Goal: Task Accomplishment & Management: Manage account settings

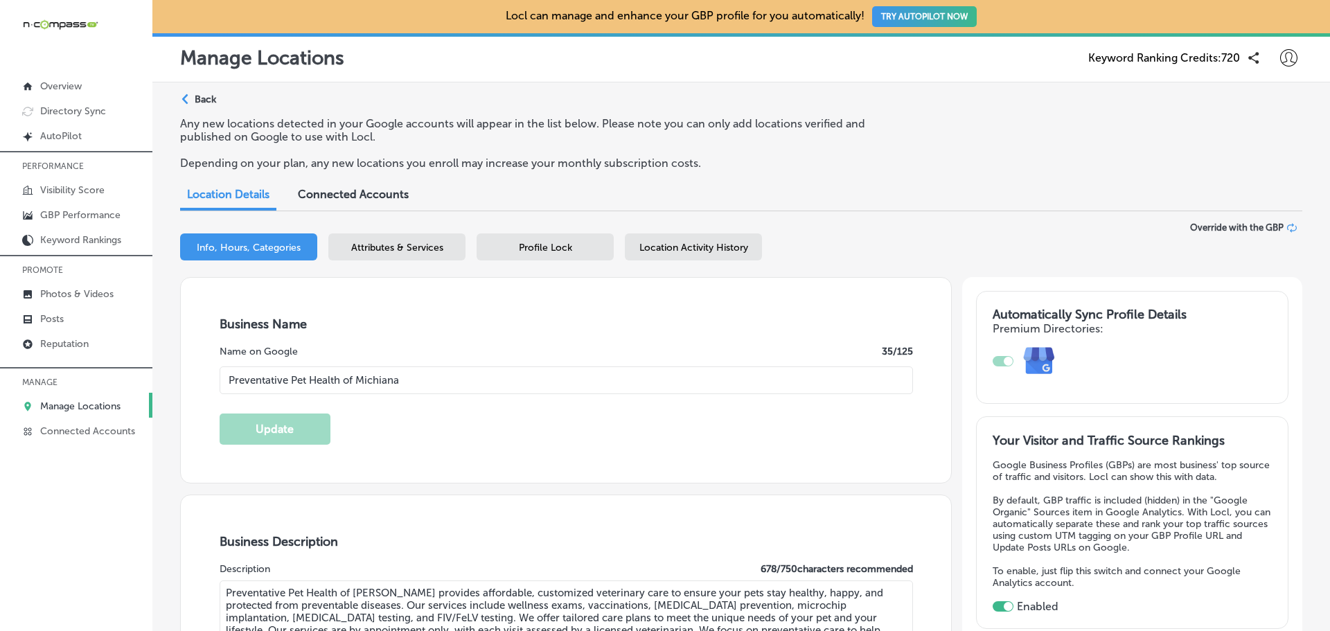
select select "US"
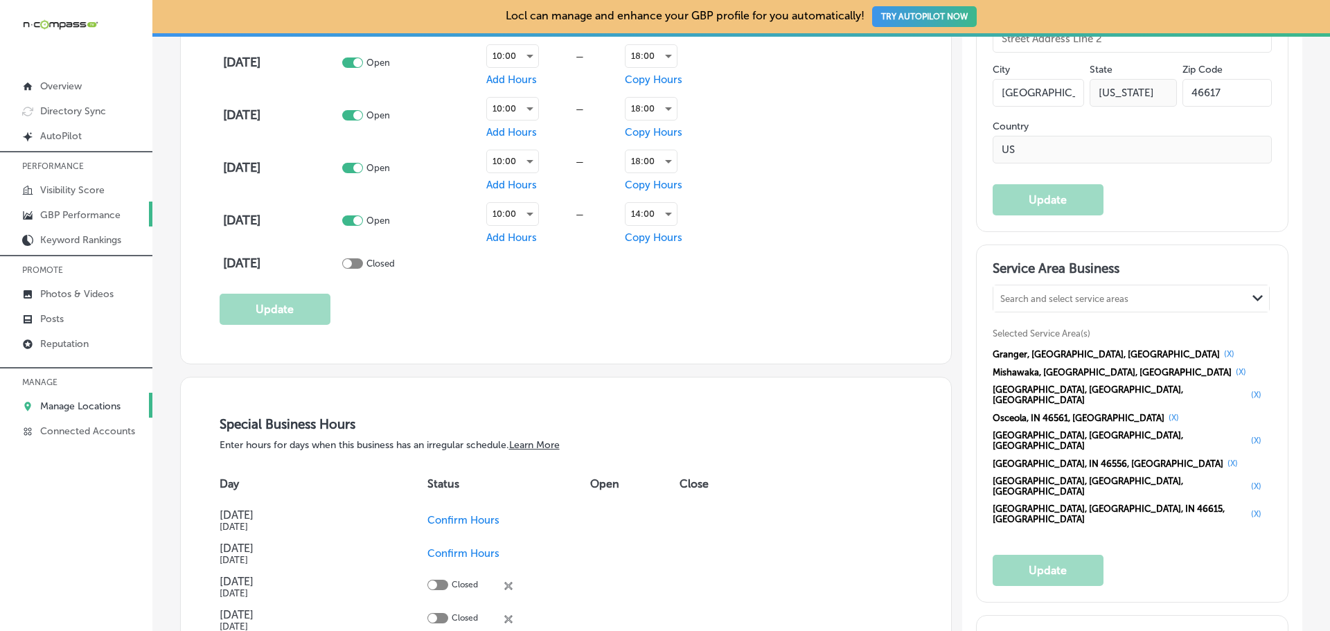
click at [80, 218] on p "GBP Performance" at bounding box center [80, 215] width 80 height 12
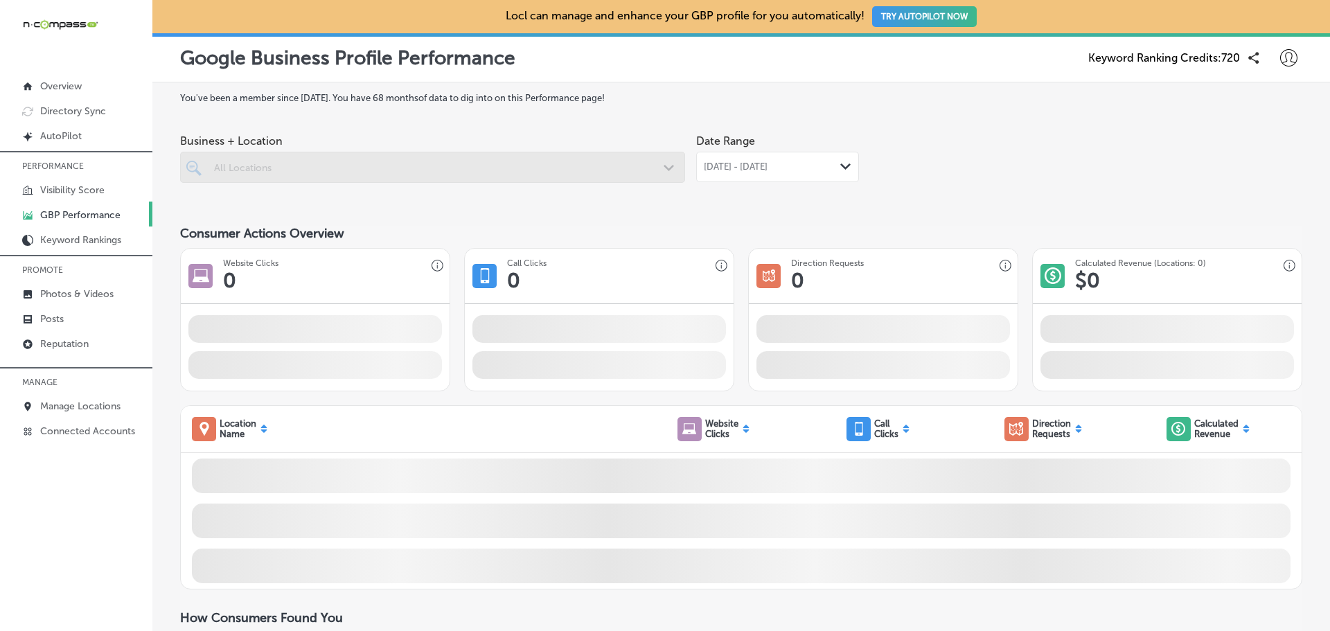
click at [760, 164] on span "[DATE] - [DATE]" at bounding box center [736, 166] width 64 height 11
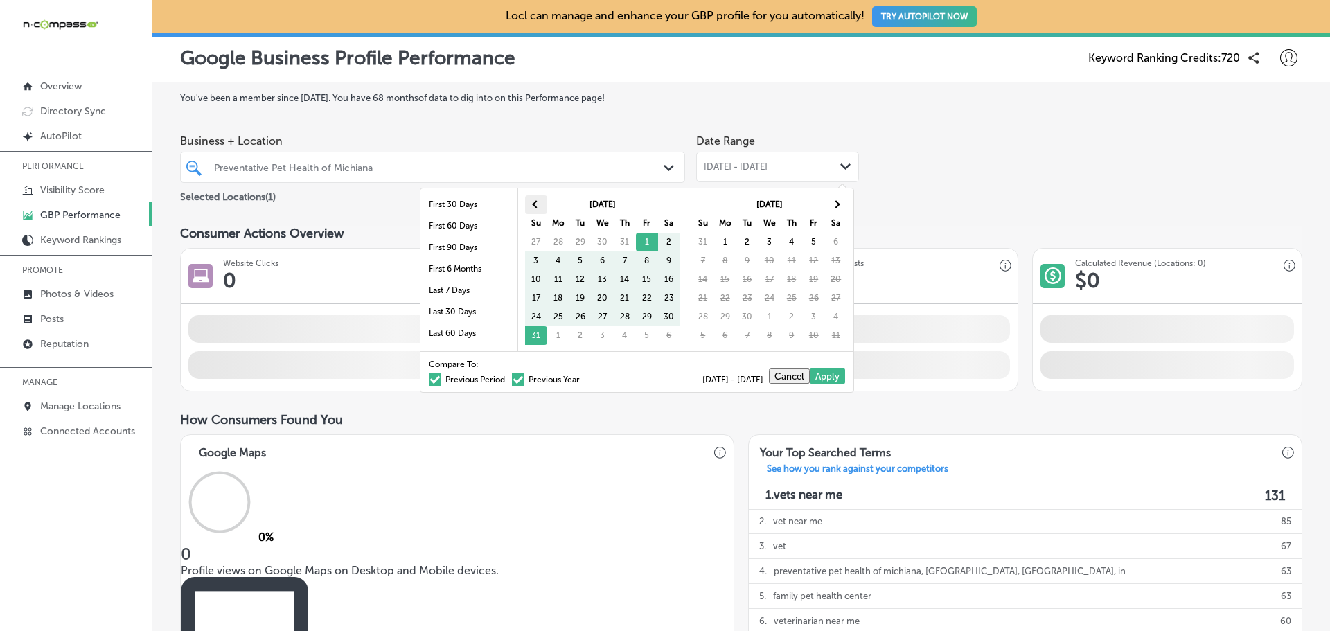
click at [533, 202] on th at bounding box center [536, 204] width 22 height 19
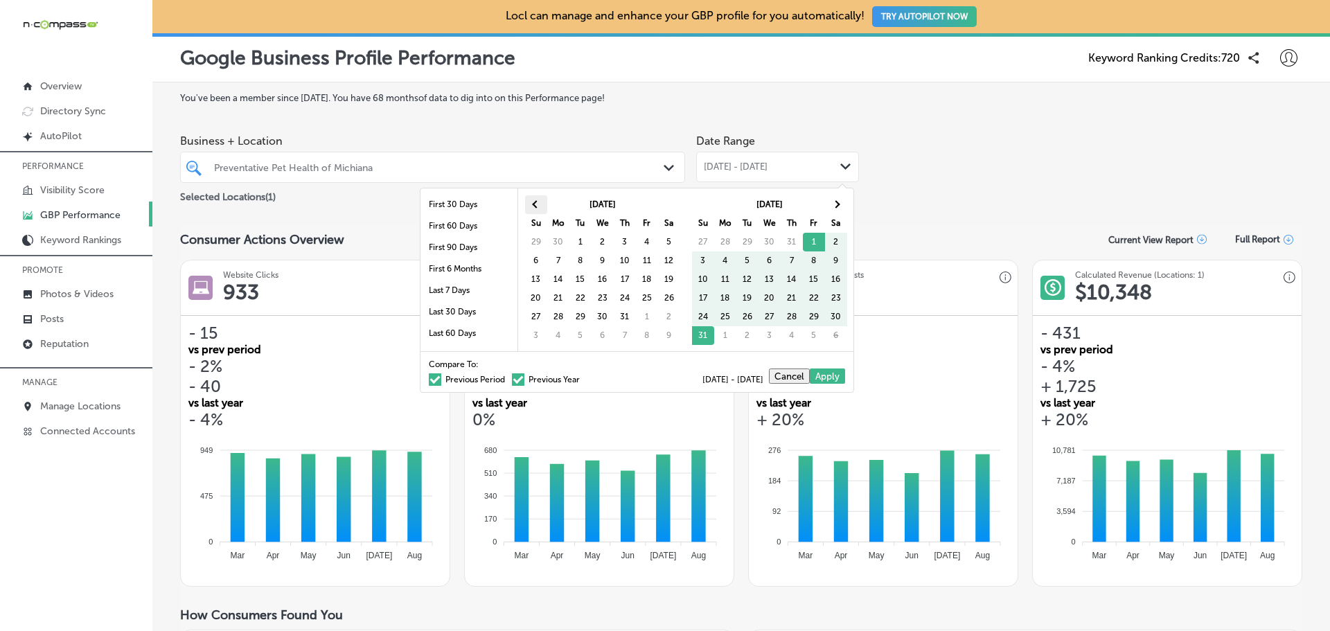
click at [539, 201] on th at bounding box center [536, 204] width 22 height 19
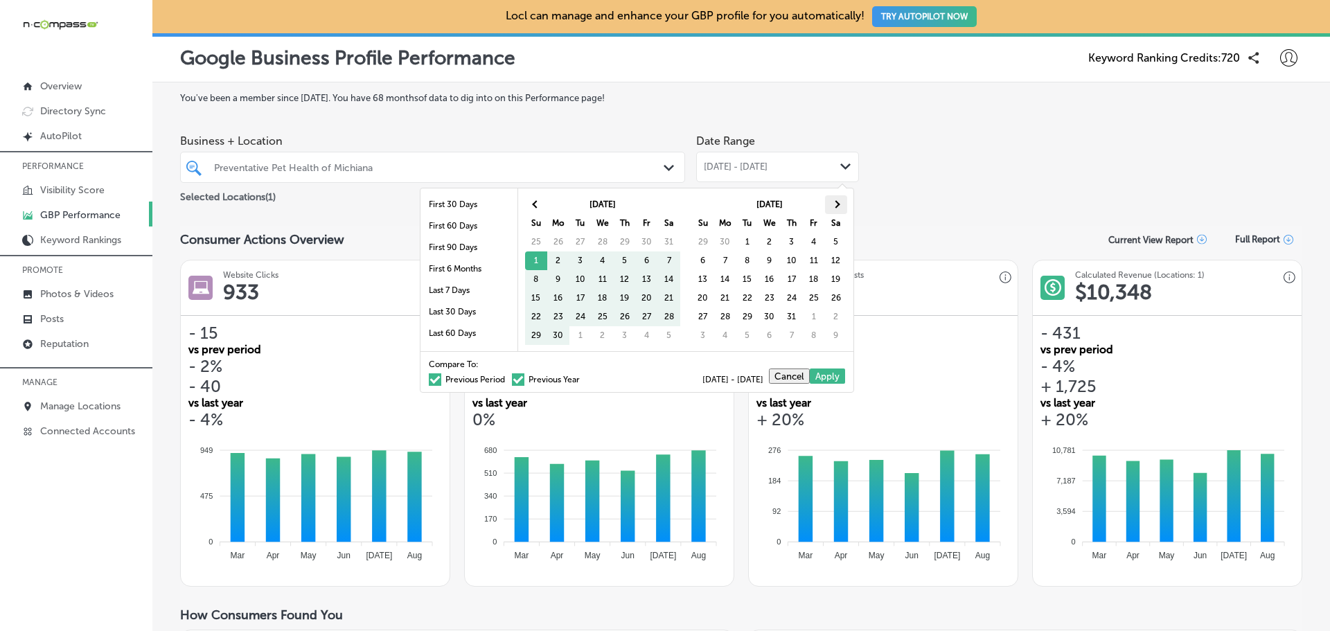
click at [829, 202] on th at bounding box center [836, 204] width 22 height 19
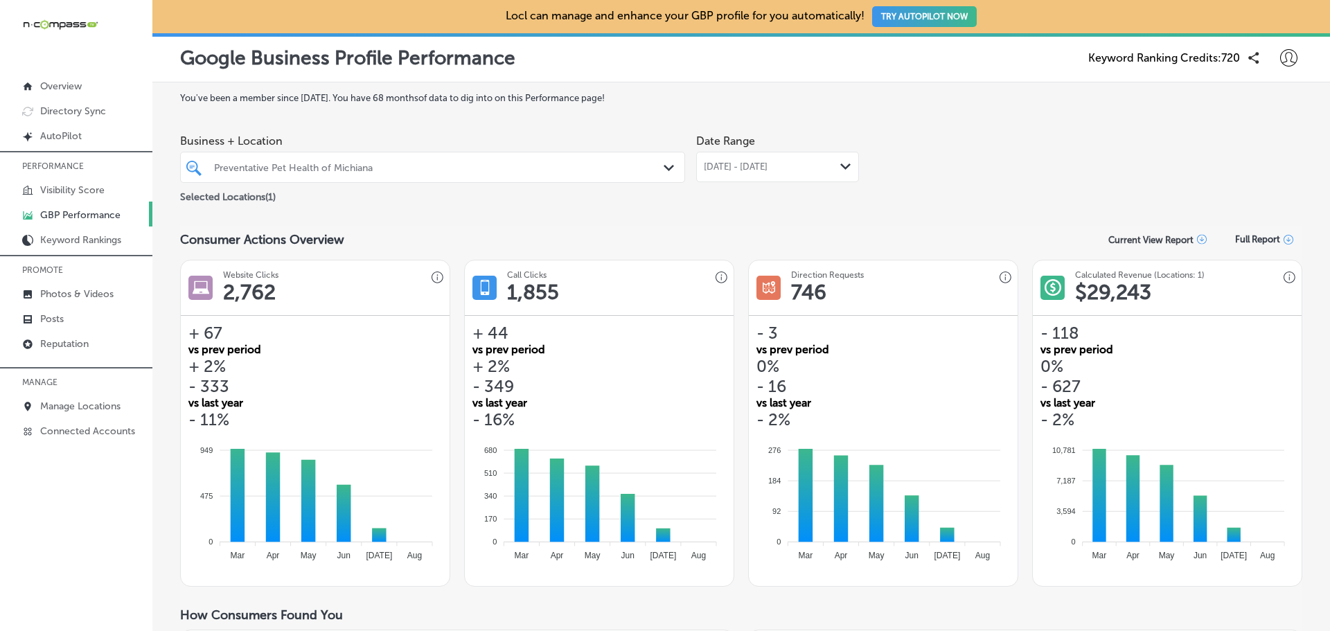
drag, startPoint x: 506, startPoint y: 174, endPoint x: 471, endPoint y: 168, distance: 35.9
click at [506, 173] on div "Preventative Pet Health of Michiana" at bounding box center [432, 167] width 451 height 21
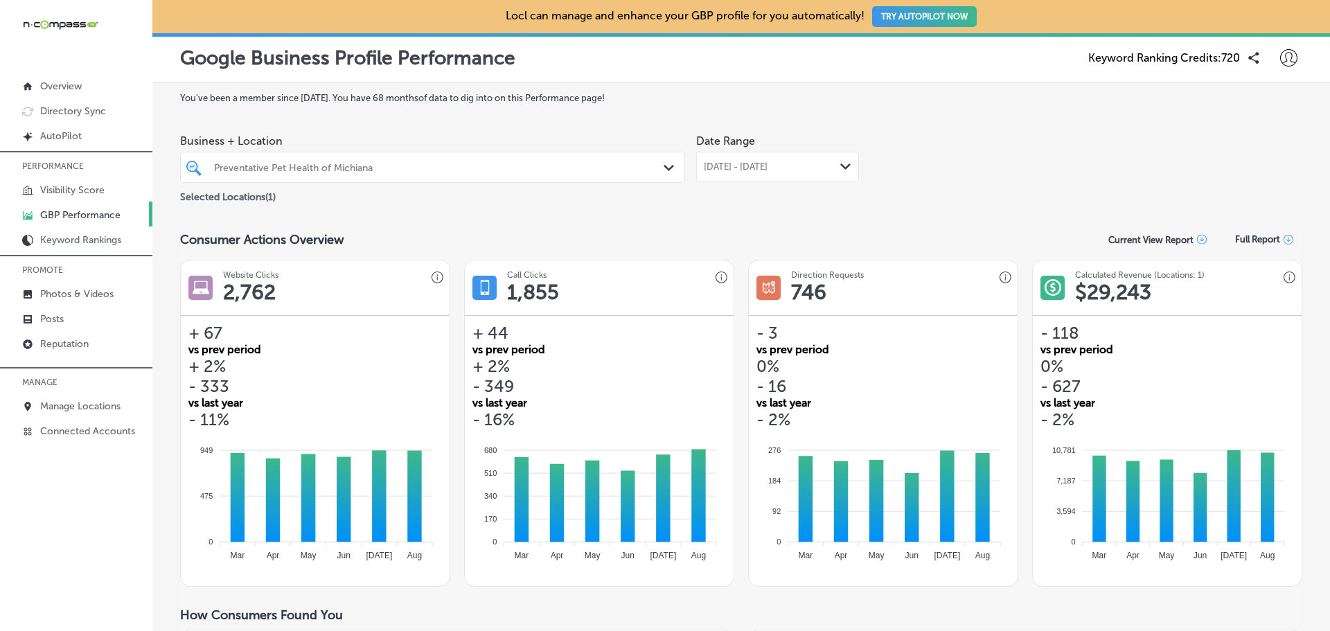
click at [471, 168] on div "Preventative Pet Health of Michiana" at bounding box center [439, 167] width 451 height 12
click at [478, 167] on div "Preventative Pet Health of Michiana" at bounding box center [439, 167] width 451 height 12
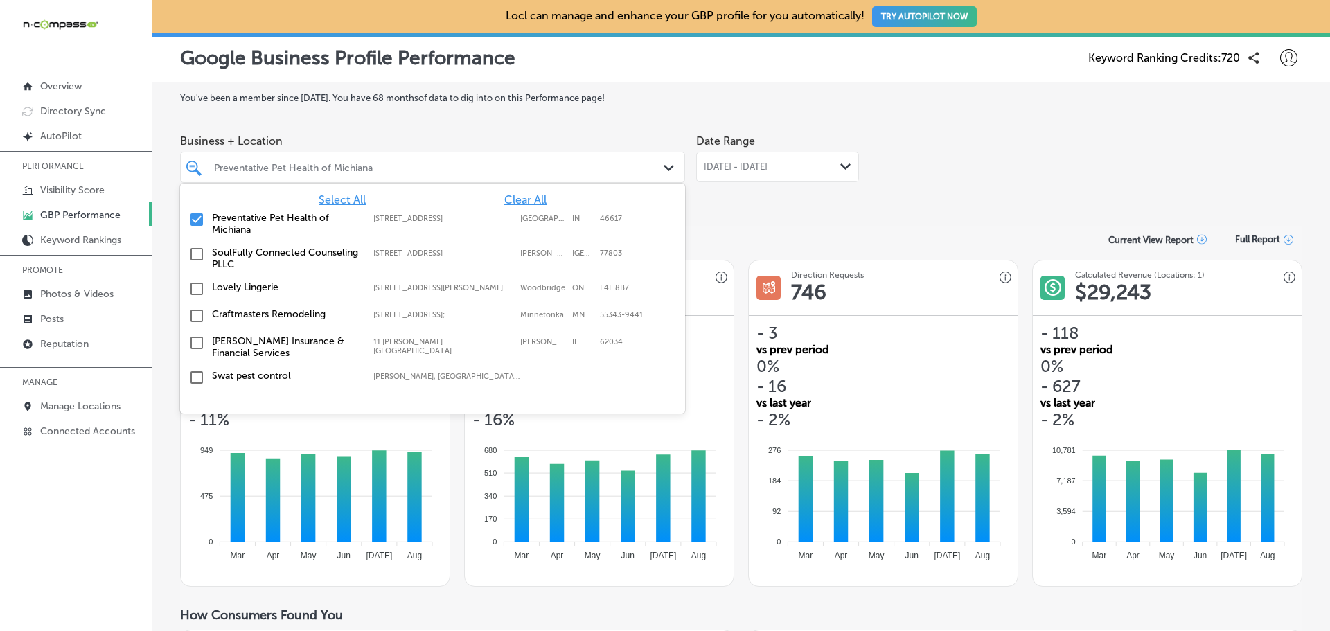
click at [942, 199] on div "Business + Location option focused, 1 of 359. 358 results available. Use Up and…" at bounding box center [741, 166] width 1122 height 78
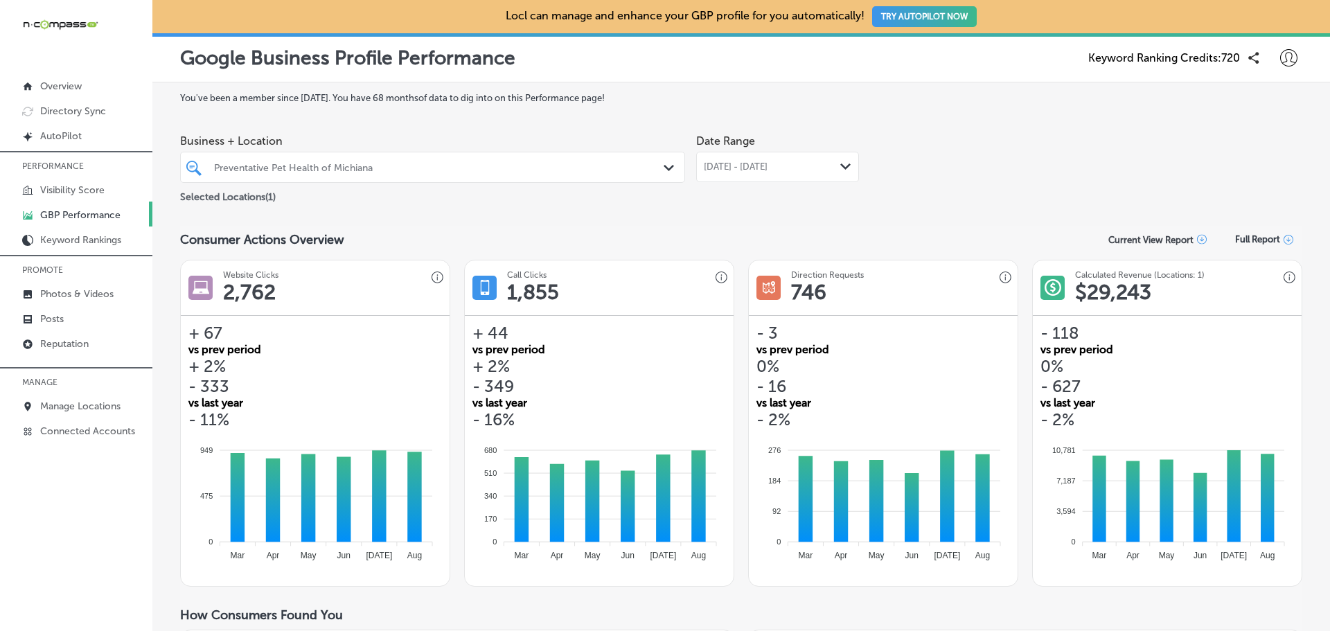
click at [722, 162] on span "[DATE] - [DATE]" at bounding box center [736, 166] width 64 height 11
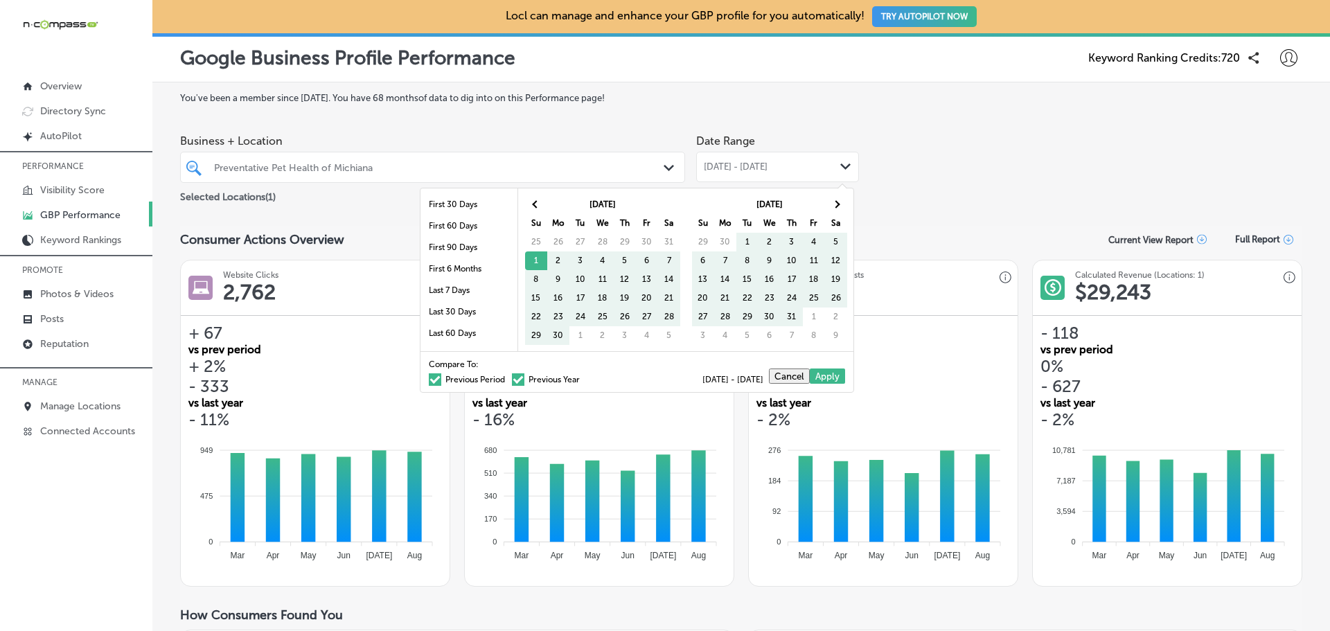
click at [512, 383] on span at bounding box center [518, 379] width 12 height 12
click at [582, 377] on input "Previous Year" at bounding box center [582, 377] width 0 height 0
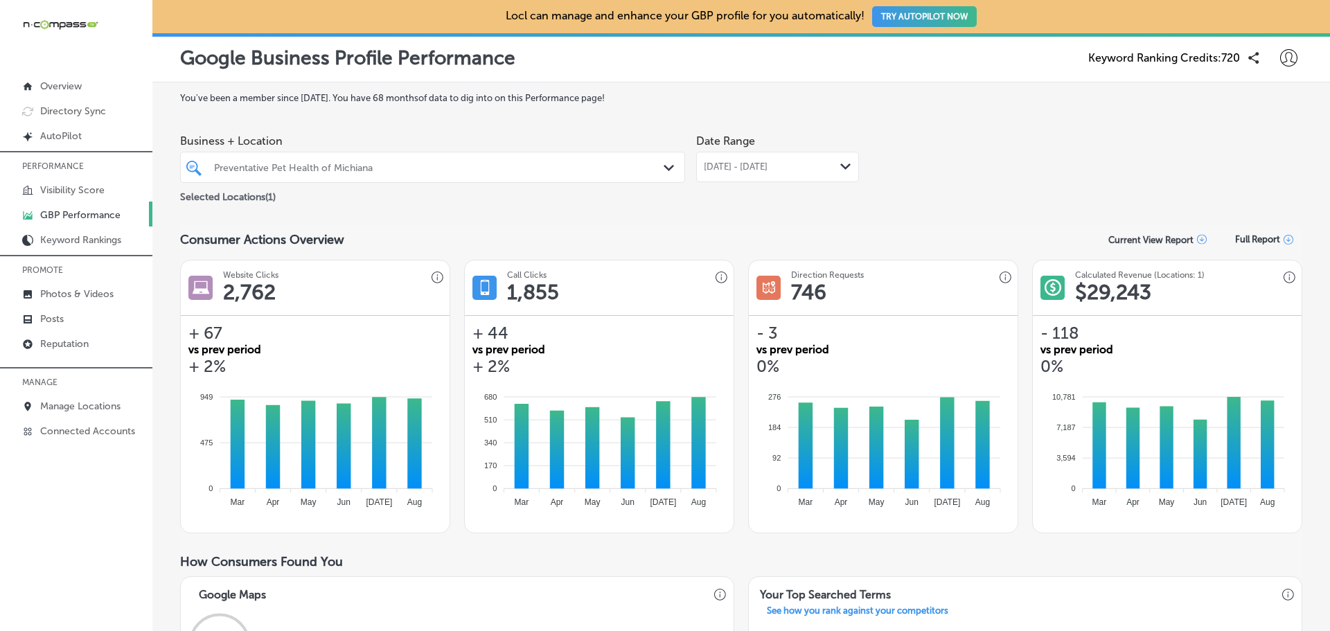
click at [741, 164] on span "[DATE] - [DATE]" at bounding box center [736, 166] width 64 height 11
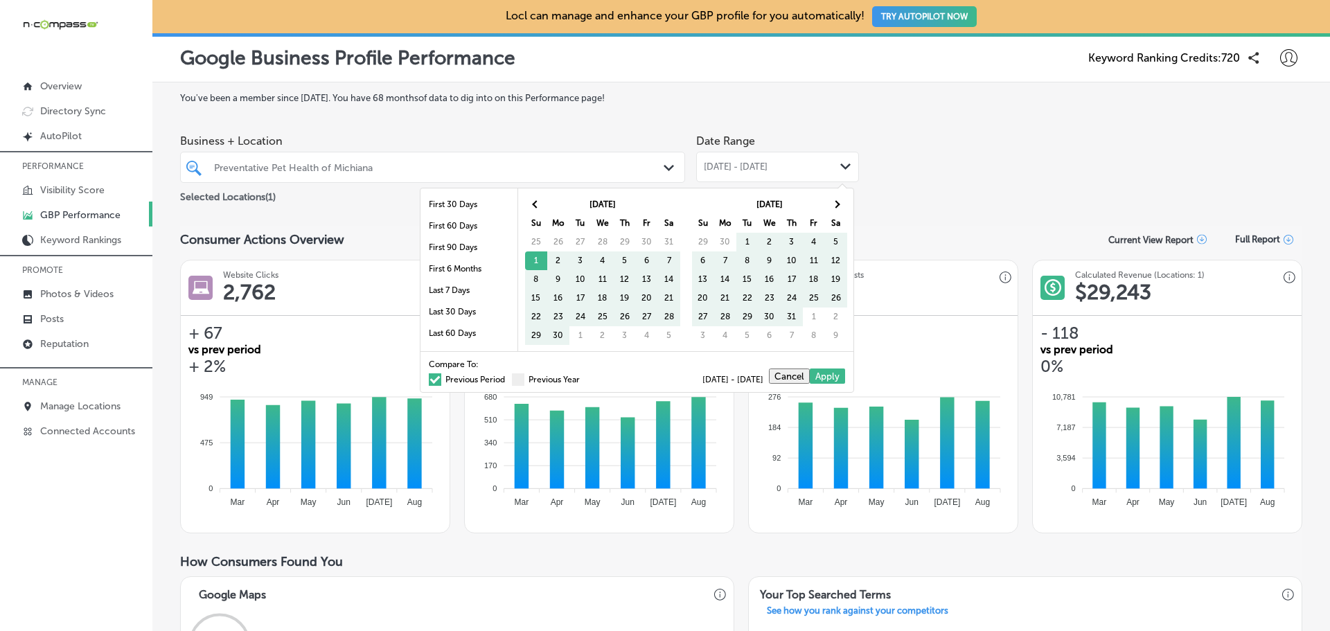
click at [429, 382] on span at bounding box center [435, 379] width 12 height 12
click at [508, 377] on input "Previous Period" at bounding box center [508, 377] width 0 height 0
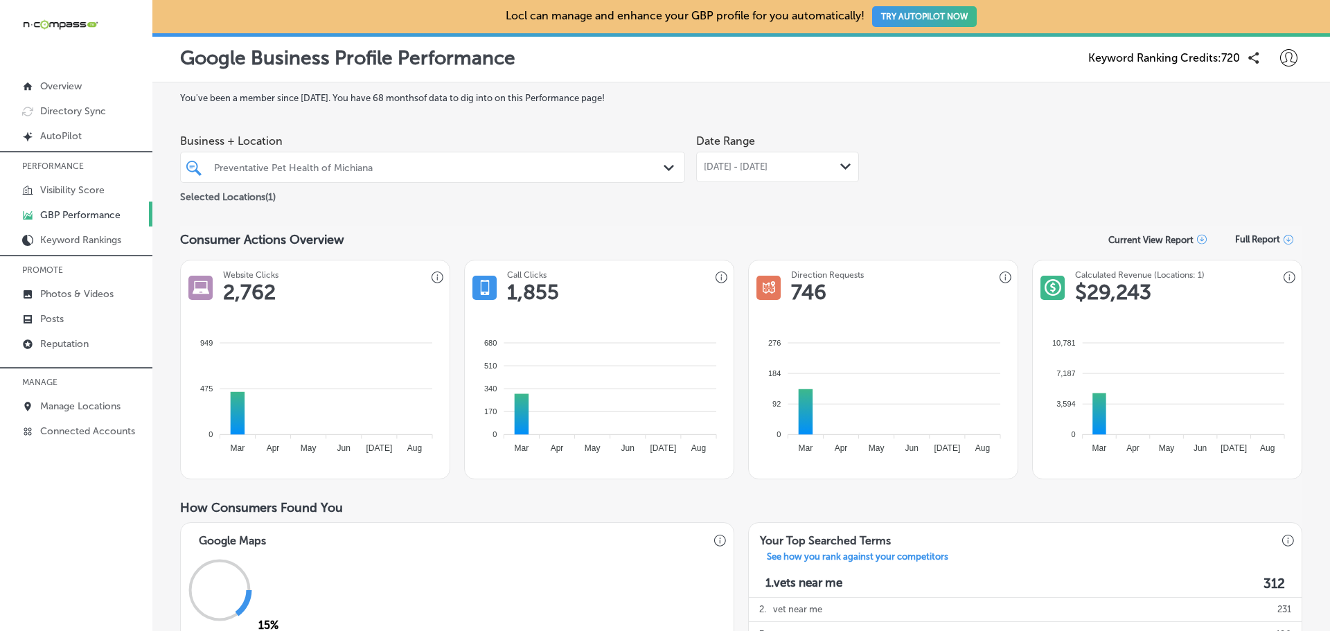
click at [909, 167] on div "Business + Location Preventative Pet Health of Michiana Path Created with Sketc…" at bounding box center [741, 166] width 1122 height 78
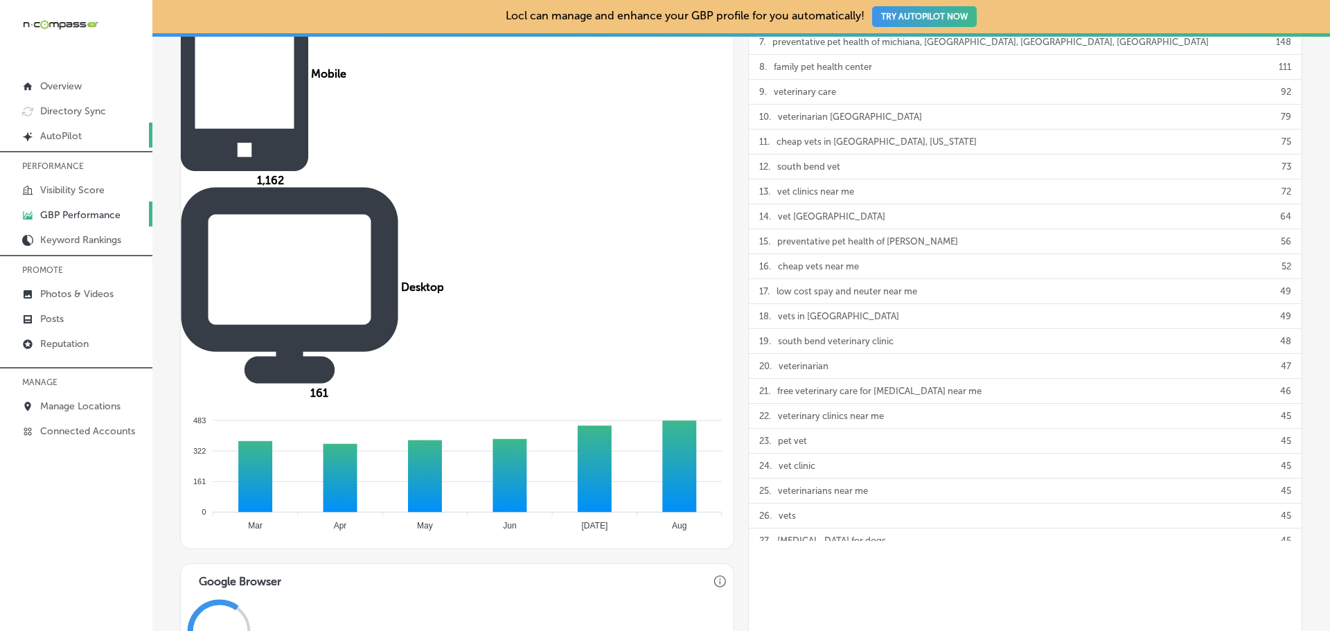
scroll to position [693, 0]
click at [82, 402] on p "Manage Locations" at bounding box center [80, 406] width 80 height 12
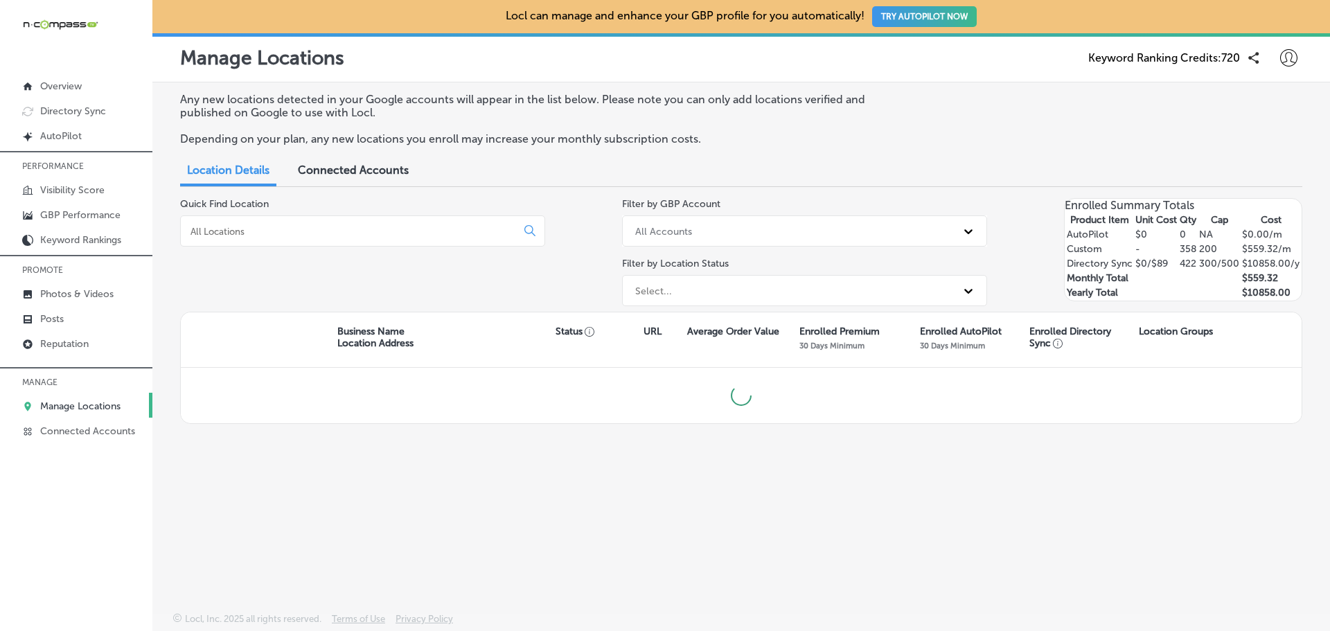
click at [328, 235] on input at bounding box center [351, 231] width 324 height 12
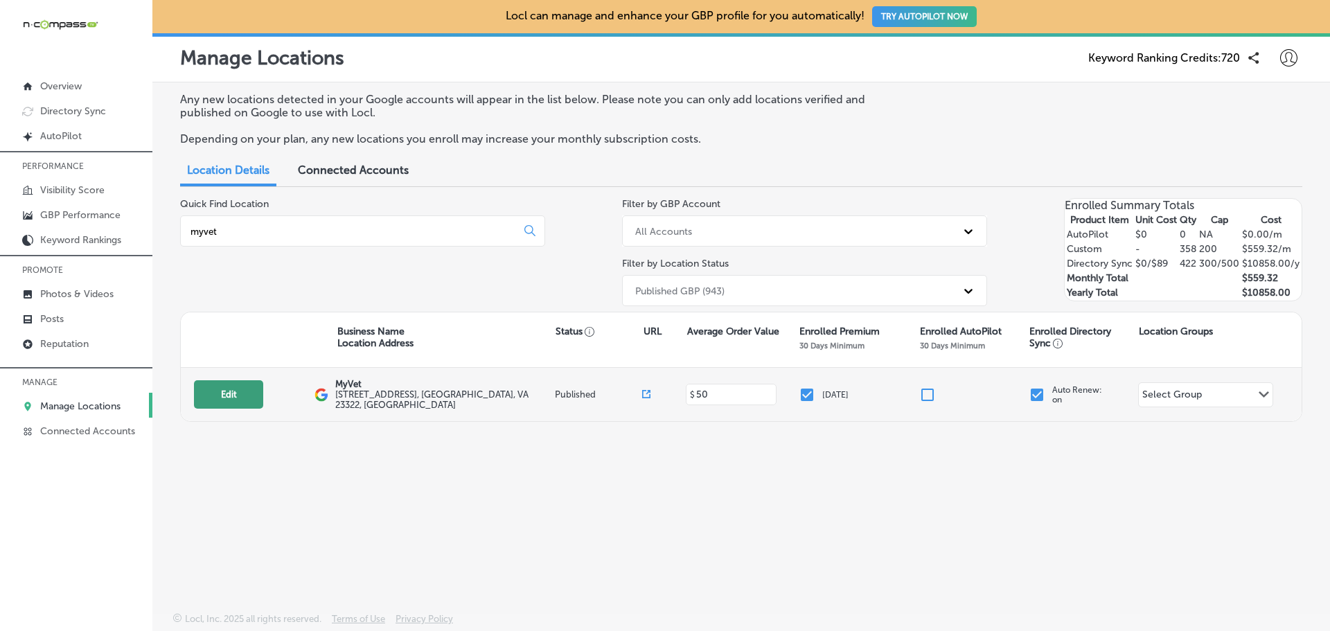
type input "myvet"
click at [244, 391] on button "Edit" at bounding box center [228, 394] width 69 height 28
select select "US"
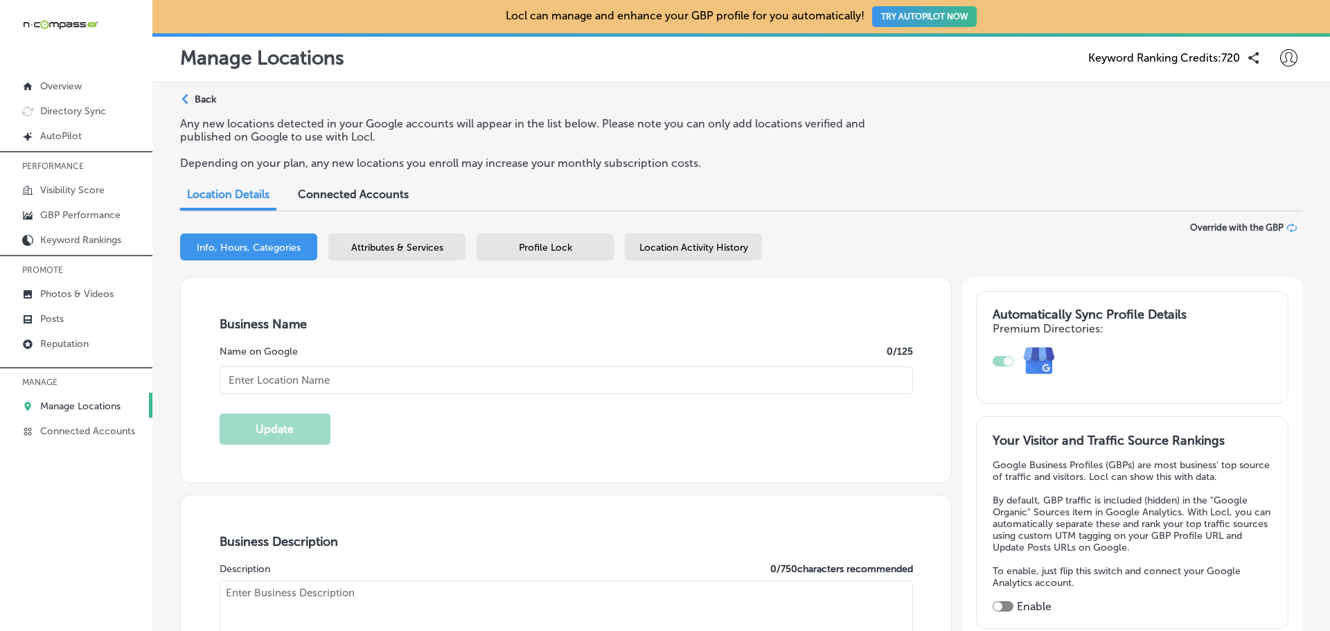
type input "MyVet"
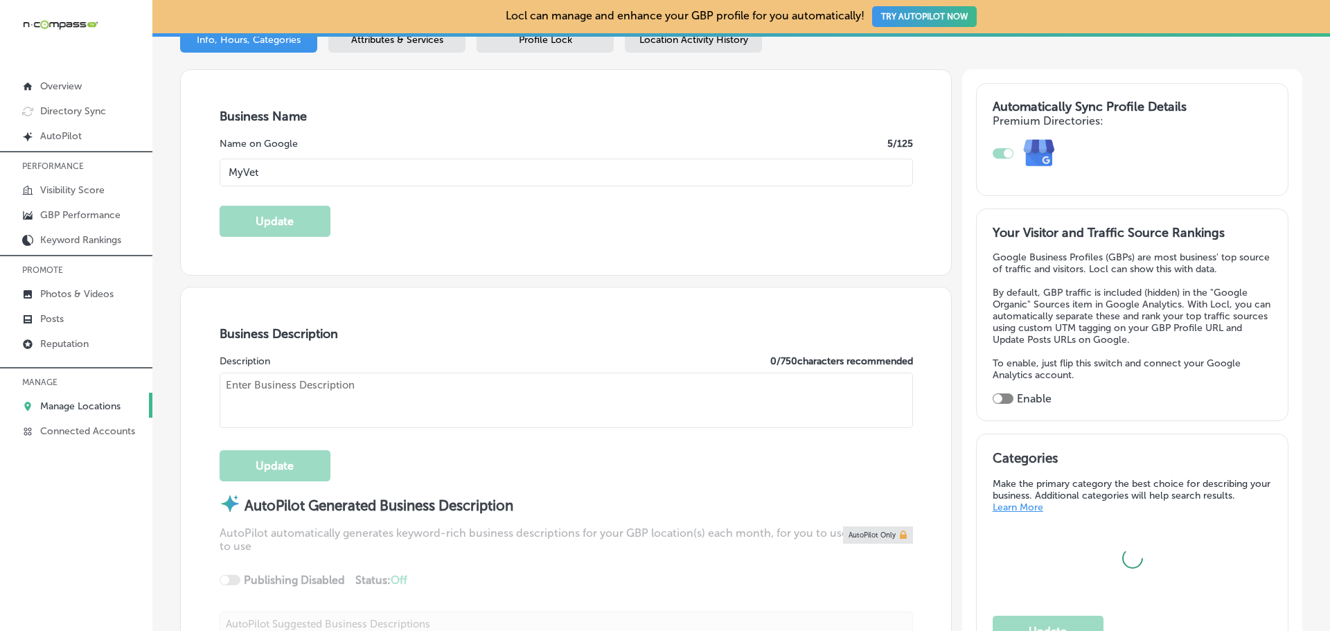
type input "[PHONE_NUMBER]"
type input "[URL][DOMAIN_NAME]"
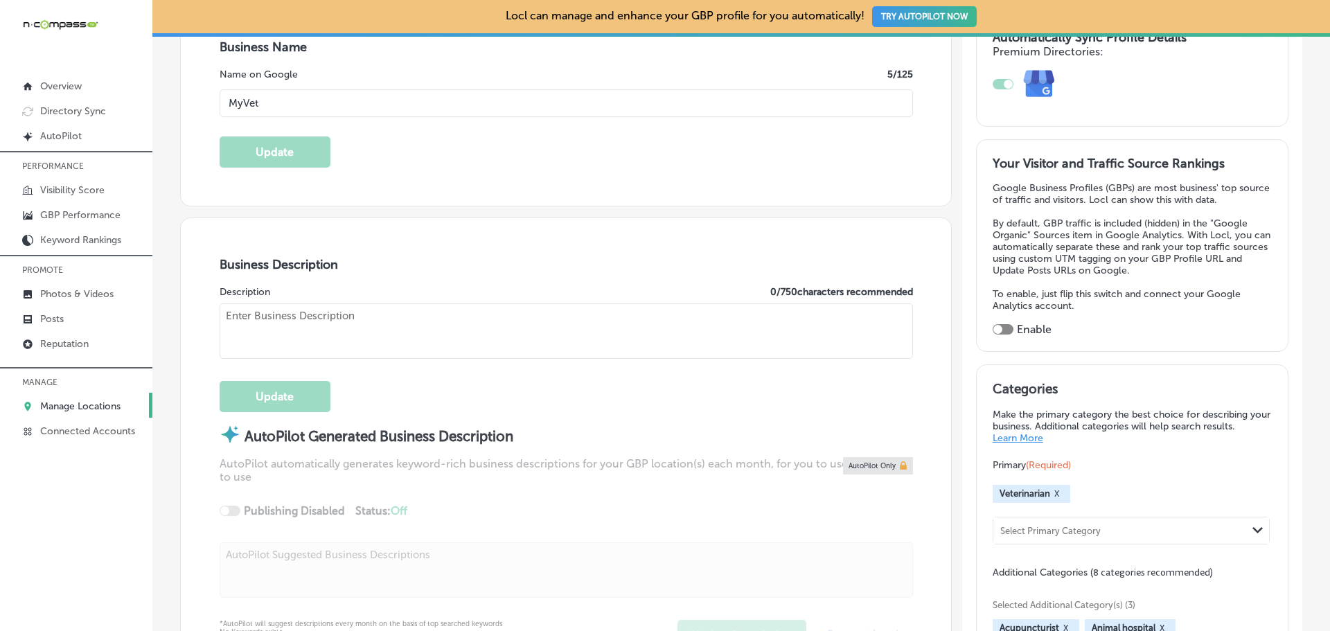
checkbox input "true"
type textarea "MyVet is a family-owned veterinary clinic providing compassionate care for dogs…"
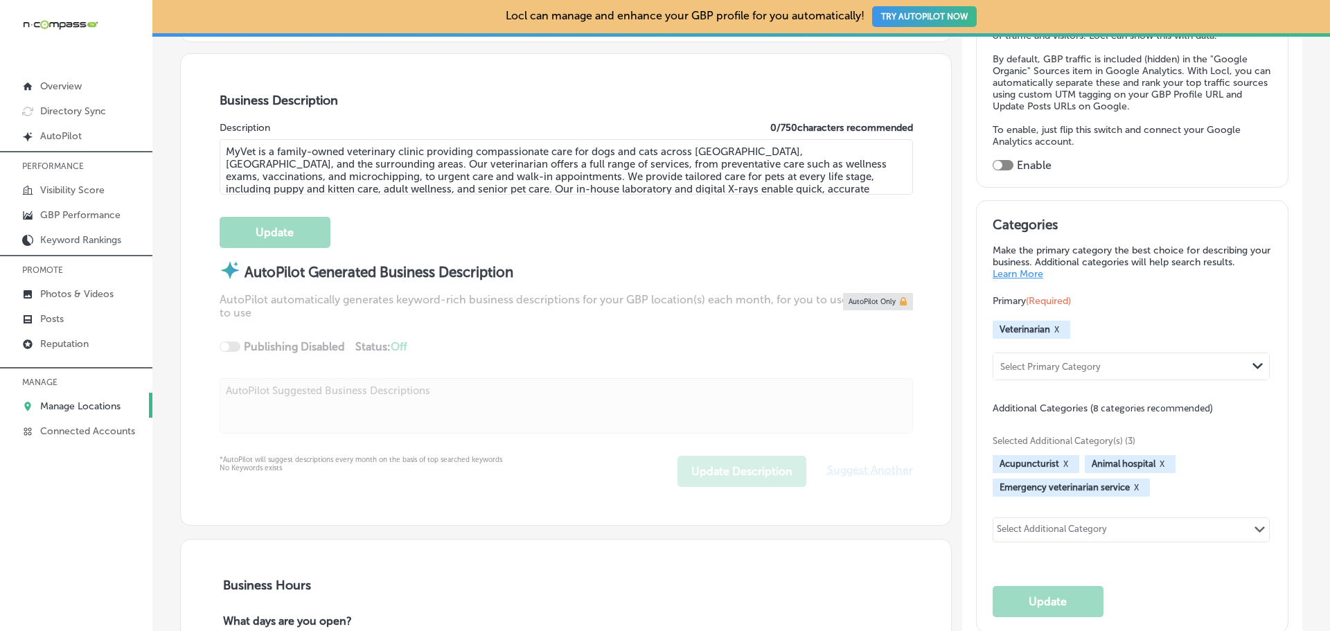
type input "[STREET_ADDRESS]"
type input "Chesapeake"
type input "23322"
type input "US"
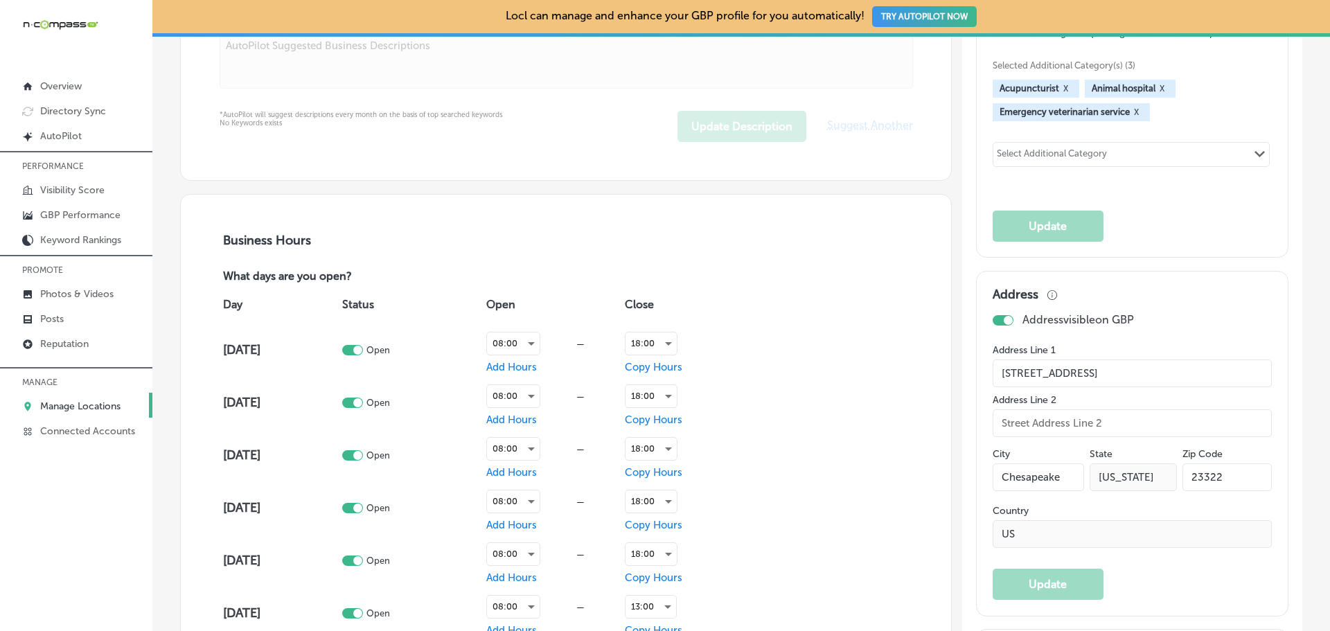
scroll to position [1039, 0]
